Goal: Information Seeking & Learning: Learn about a topic

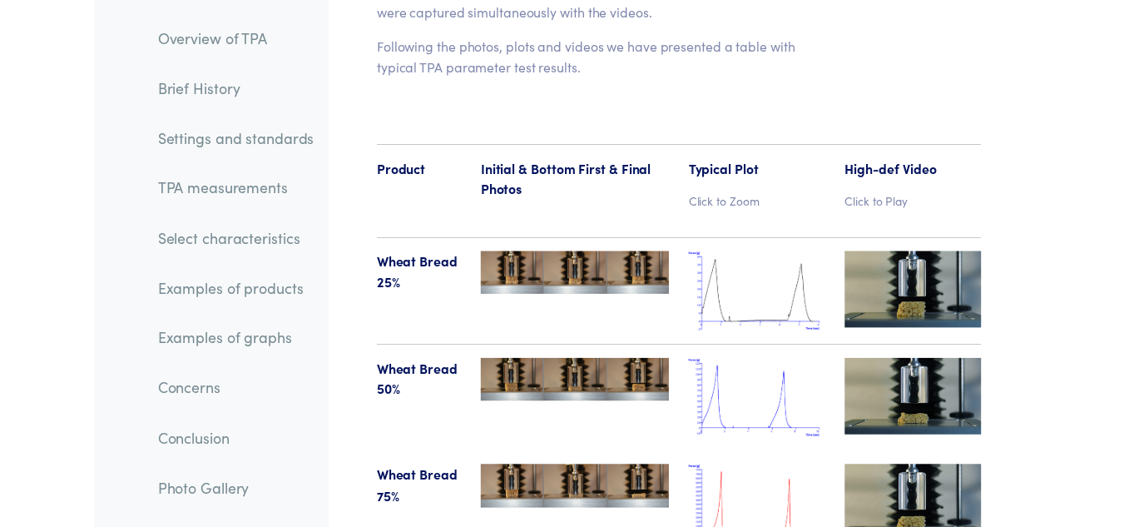
scroll to position [19238, 0]
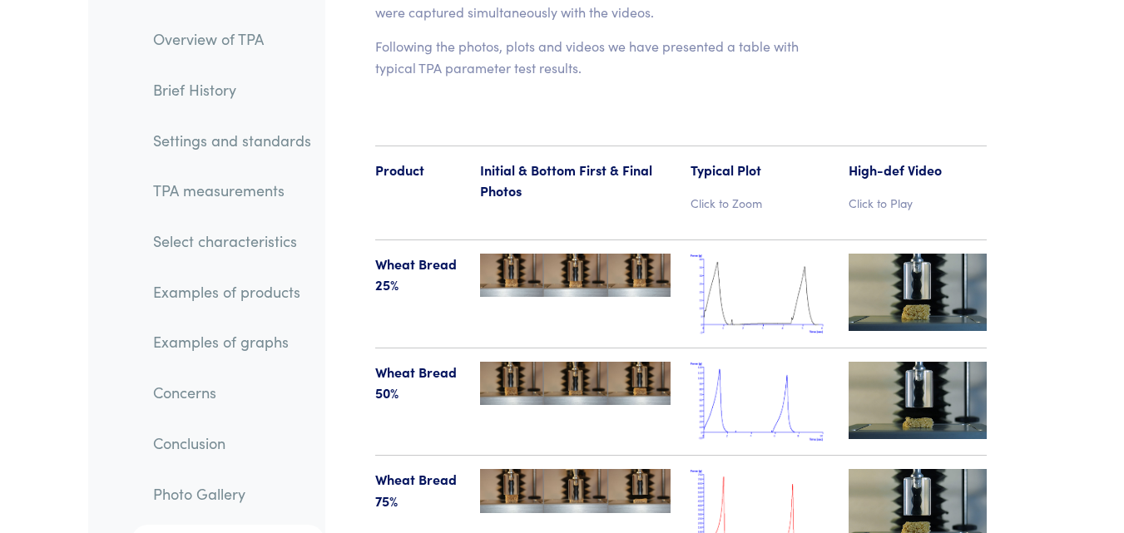
click at [743, 469] on img at bounding box center [759, 509] width 138 height 81
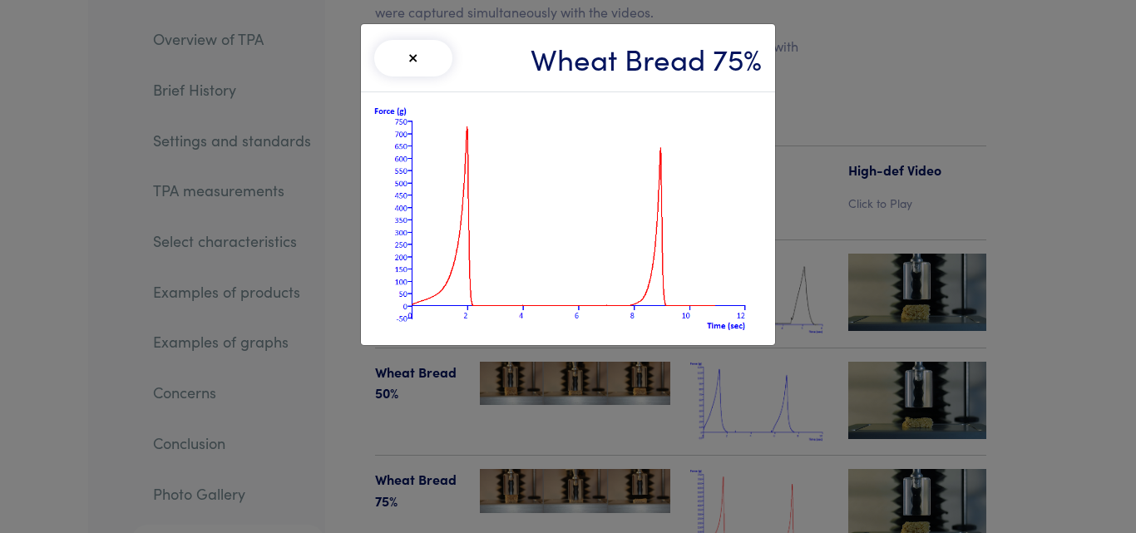
click at [1031, 136] on div "× Wheat Bread 75%" at bounding box center [568, 266] width 1136 height 533
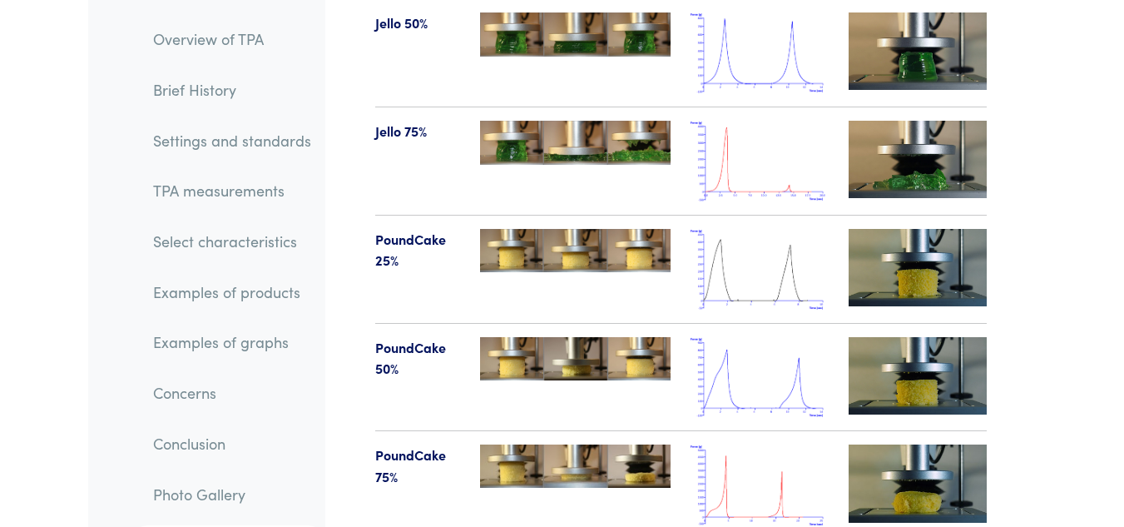
scroll to position [21273, 0]
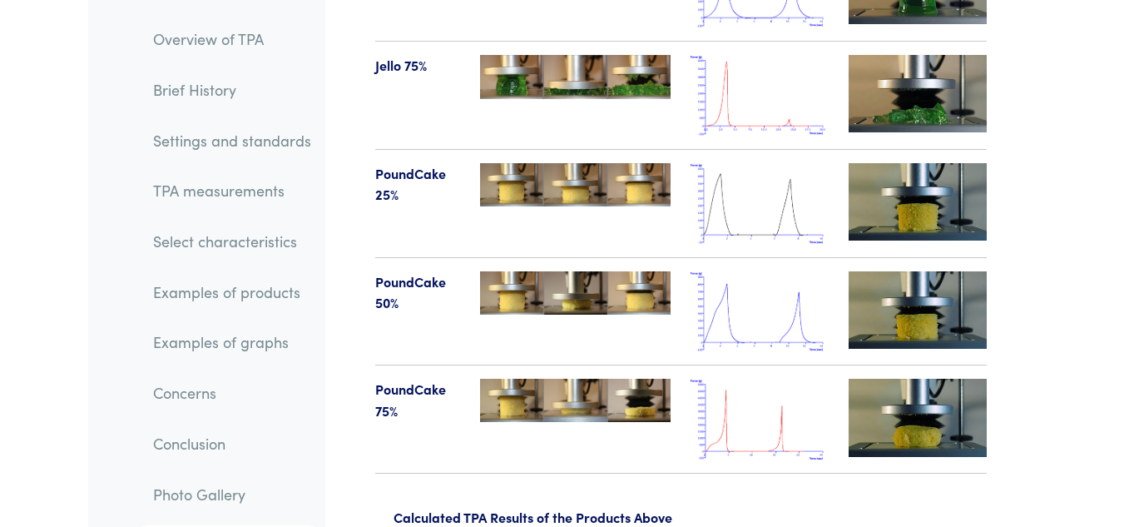
click at [789, 378] on img at bounding box center [759, 418] width 138 height 81
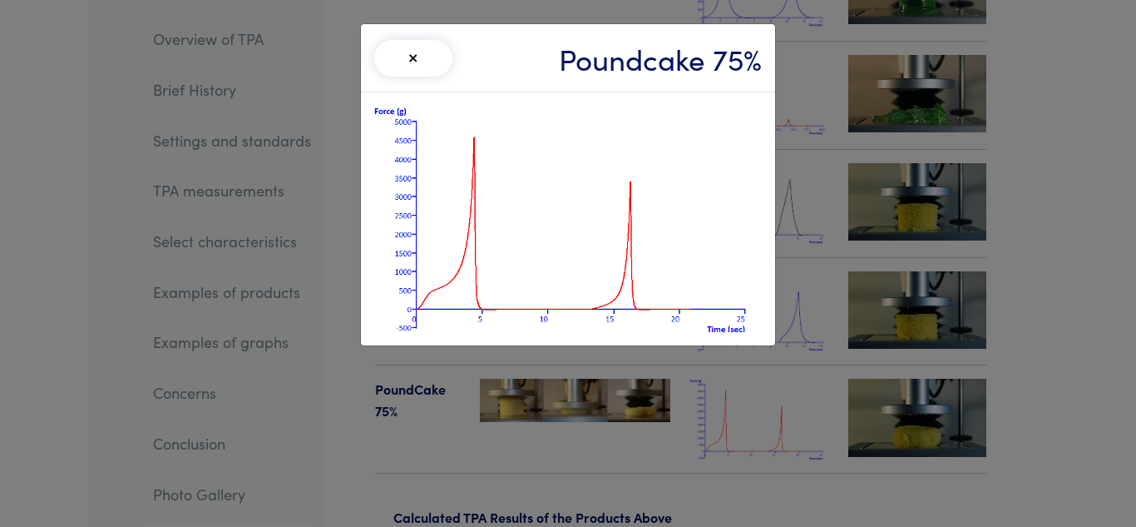
click at [1123, 21] on div "× Poundcake 75%" at bounding box center [568, 263] width 1136 height 527
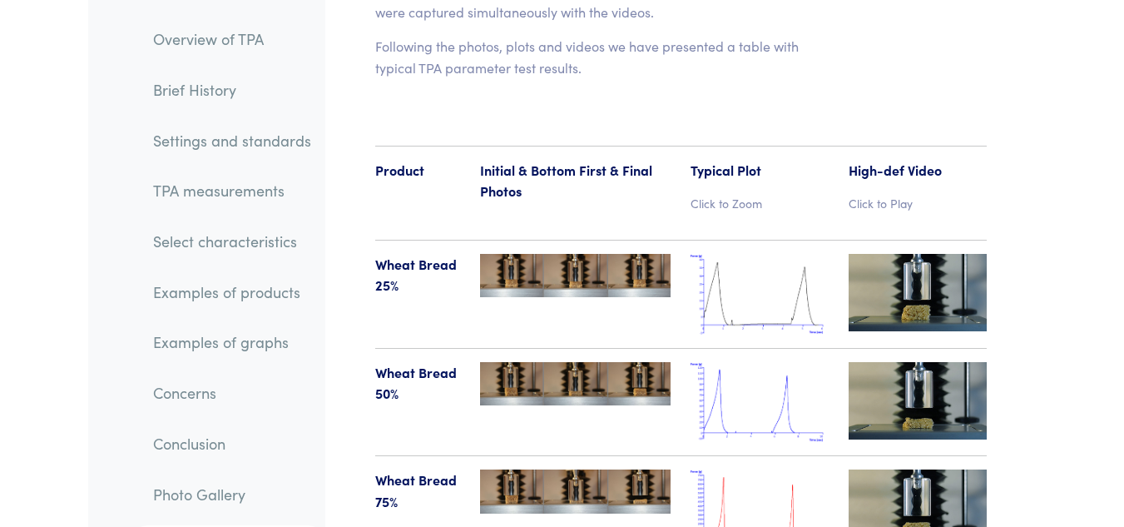
scroll to position [19304, 0]
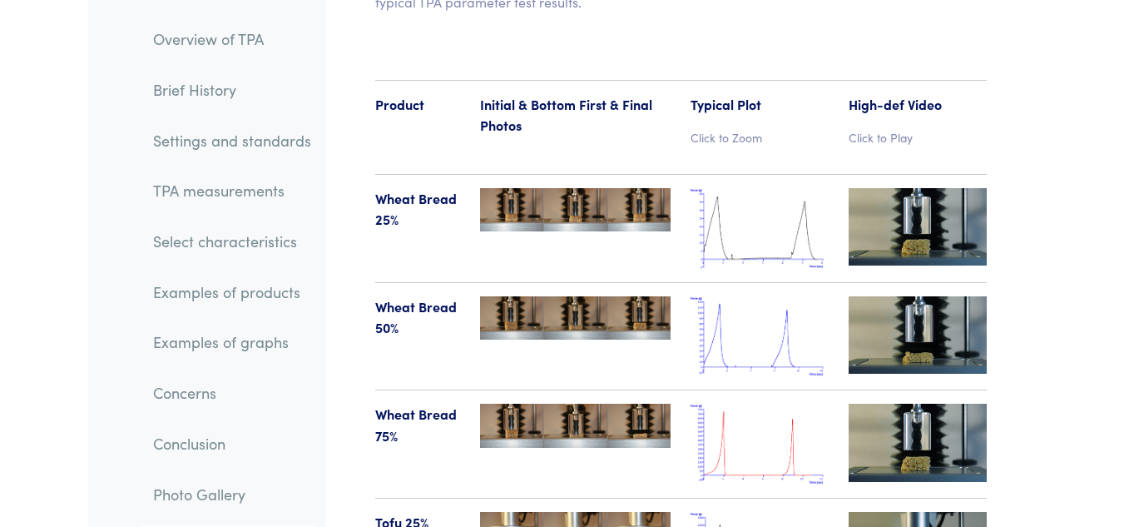
click at [769, 403] on img at bounding box center [759, 443] width 138 height 81
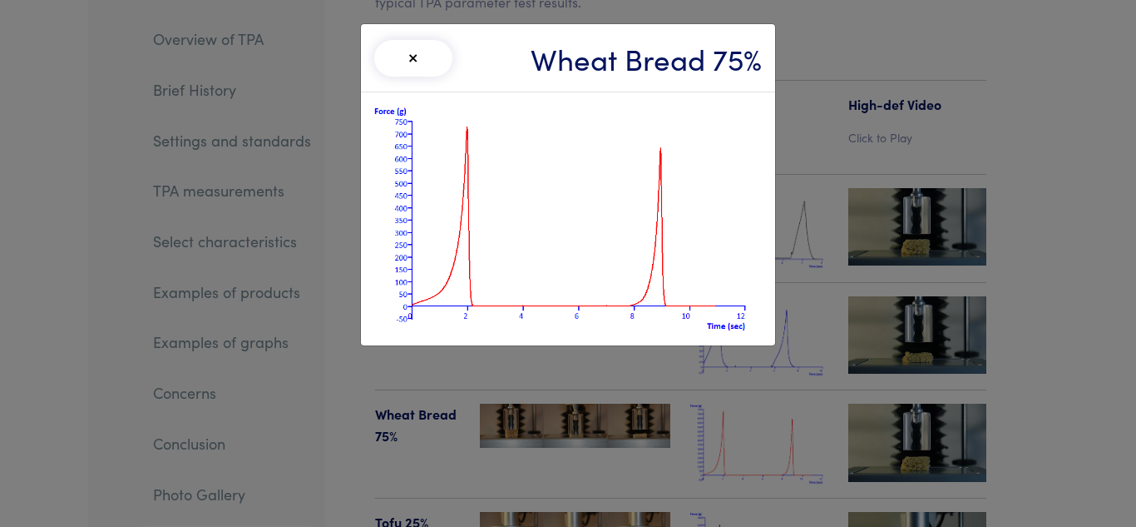
click at [916, 272] on div "× Wheat Bread 75%" at bounding box center [568, 263] width 1136 height 527
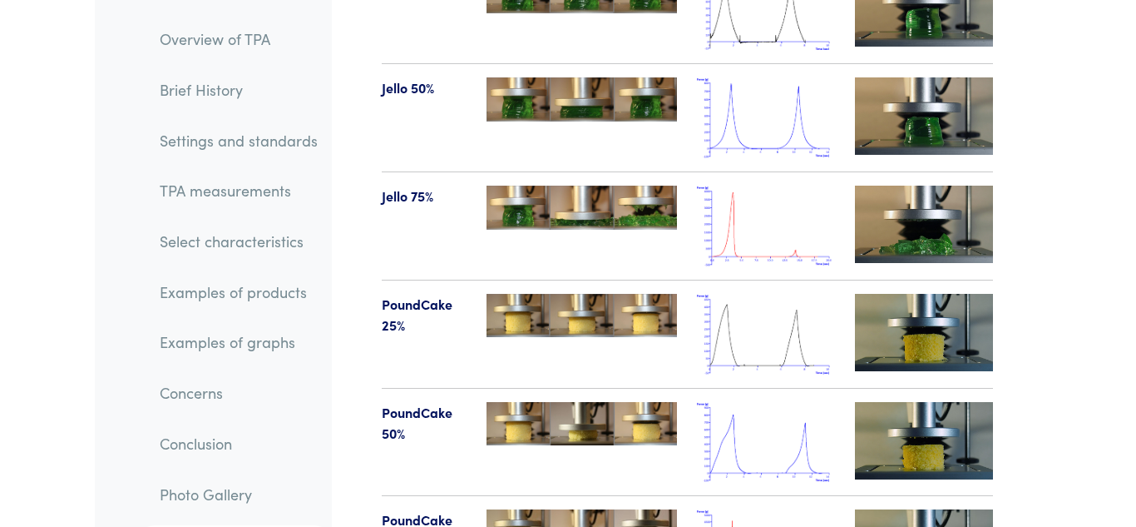
scroll to position [21208, 0]
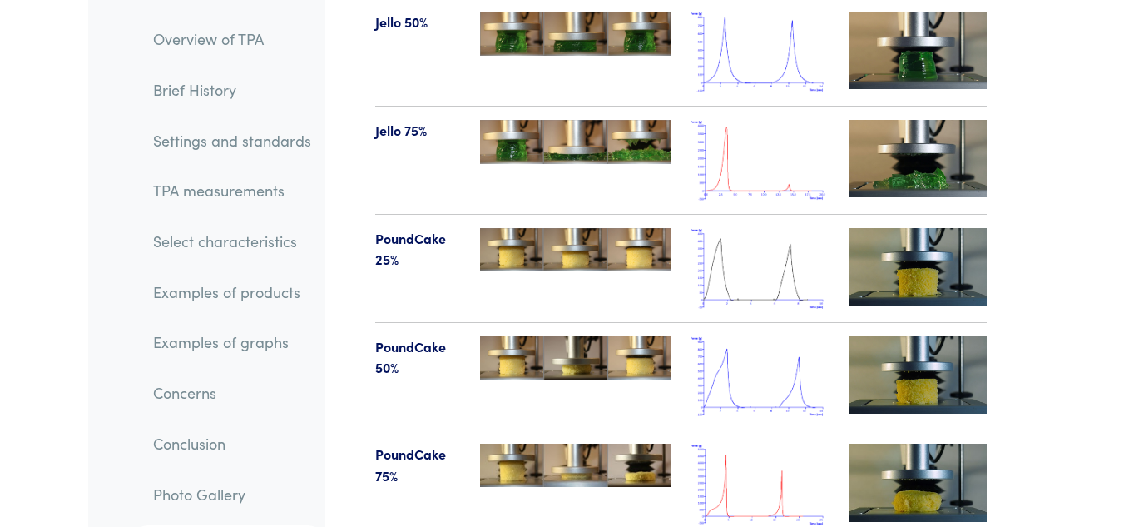
click at [798, 443] on img at bounding box center [759, 483] width 138 height 81
